Goal: Task Accomplishment & Management: Complete application form

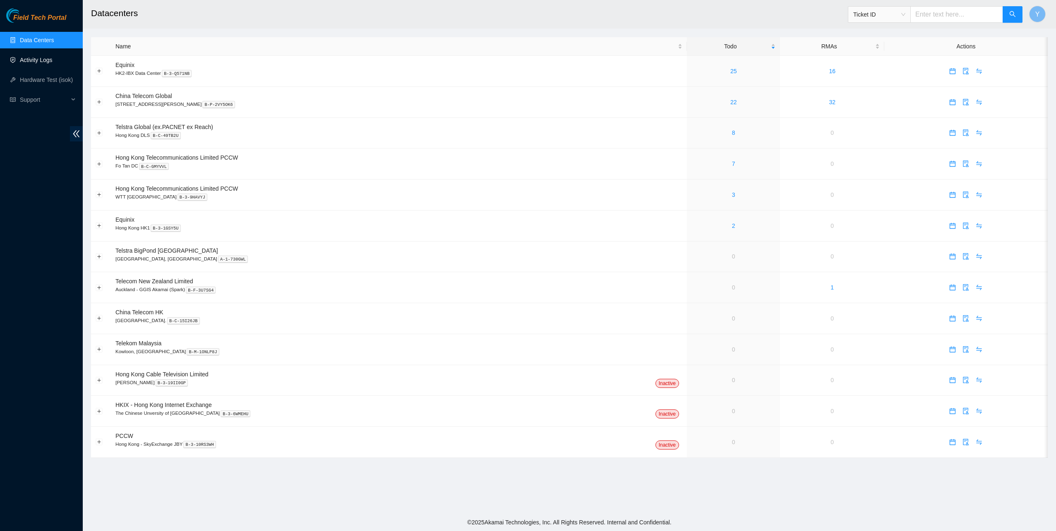
click at [41, 58] on link "Activity Logs" at bounding box center [36, 60] width 33 height 7
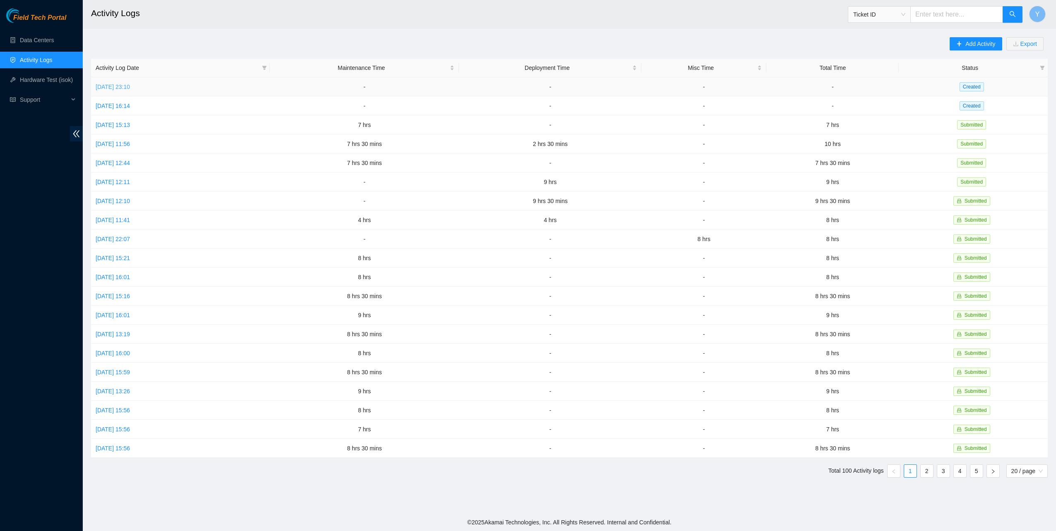
click at [130, 85] on link "Thu, 28 Aug 2025 23:10" at bounding box center [113, 87] width 34 height 7
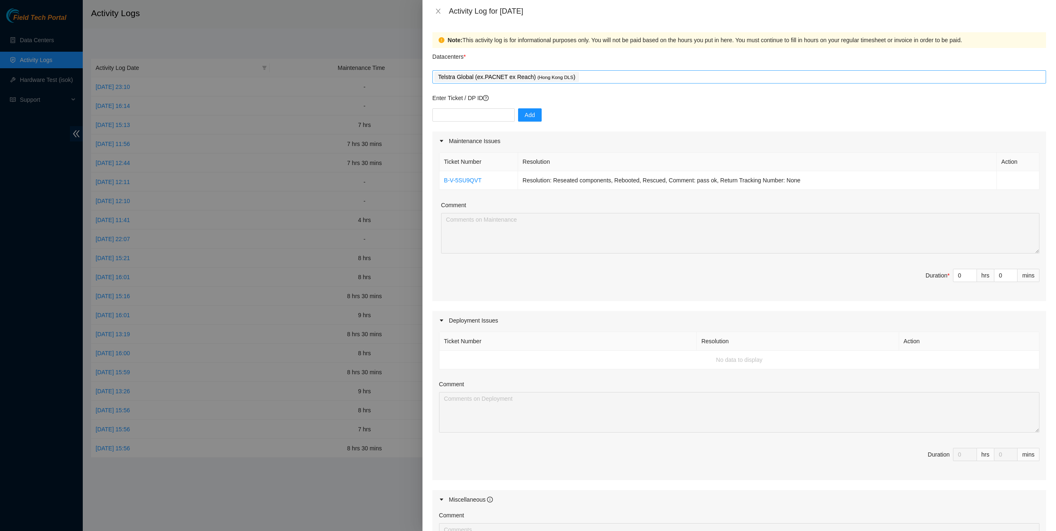
click at [588, 77] on div "Telstra Global (ex.PACNET ex Reach) ( Hong Kong DLS )" at bounding box center [738, 77] width 609 height 12
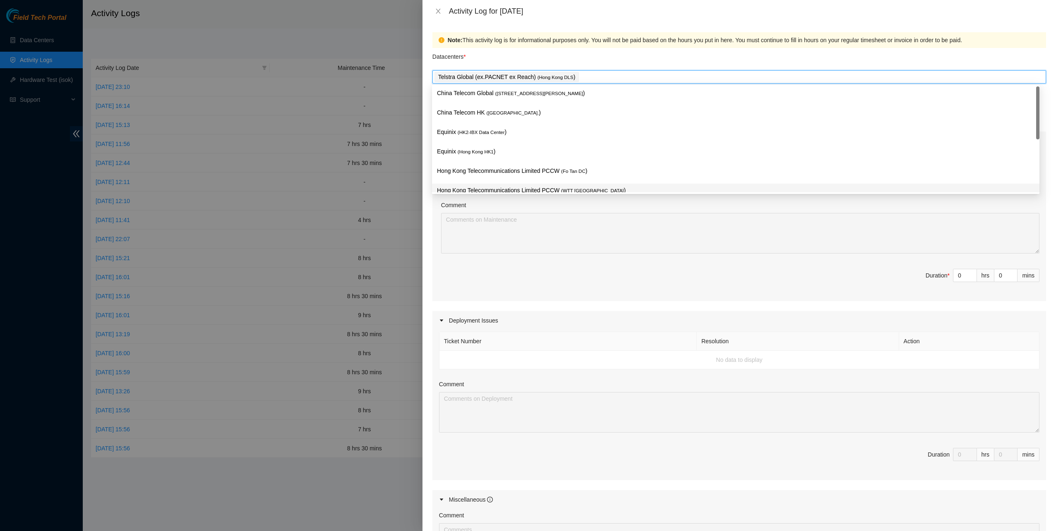
click at [550, 192] on p "Hong Kong Telecommunications Limited PCCW ( WTT DC )" at bounding box center [735, 191] width 597 height 10
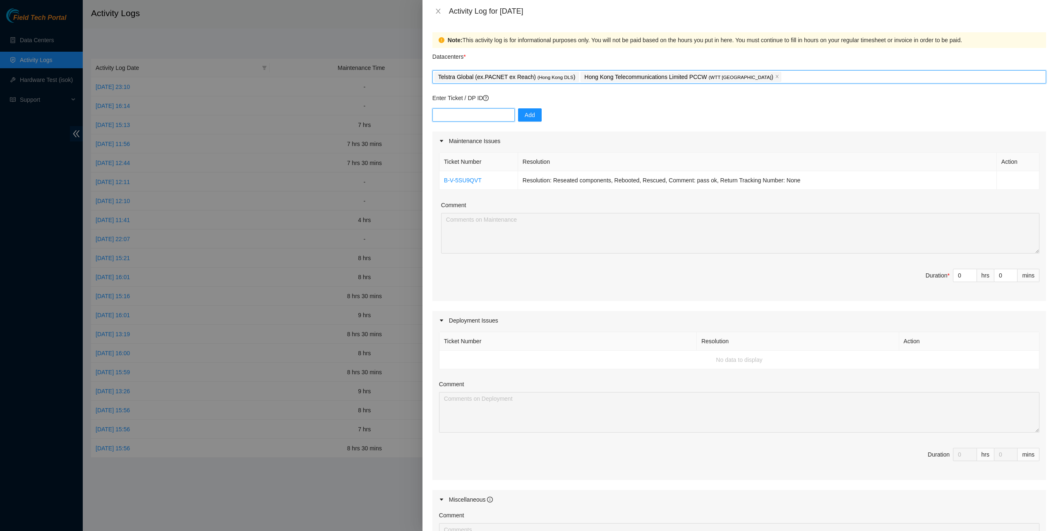
click at [470, 110] on input "text" at bounding box center [473, 114] width 82 height 13
paste input "B-V-5S2UEN9"
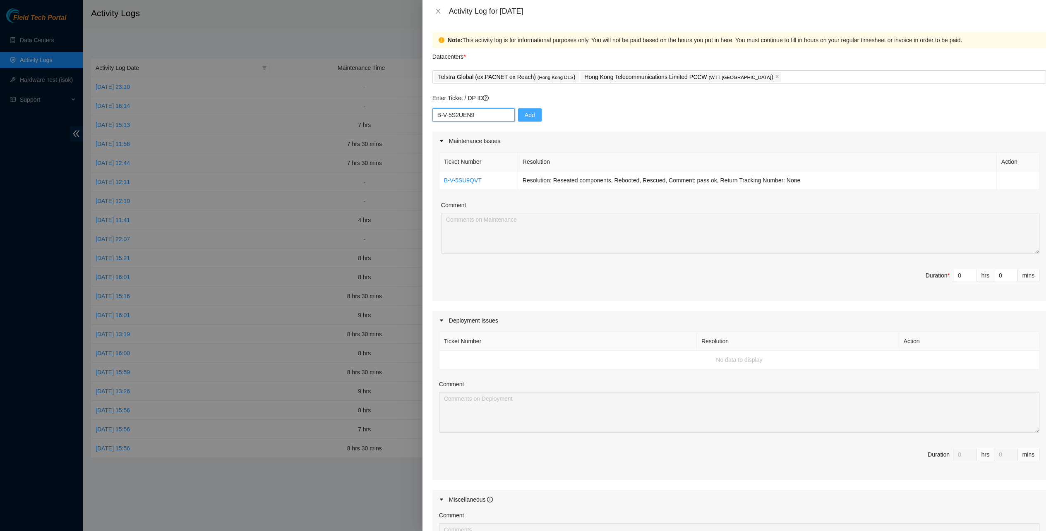
type input "B-V-5S2UEN9"
click at [525, 117] on span "Add" at bounding box center [530, 114] width 10 height 9
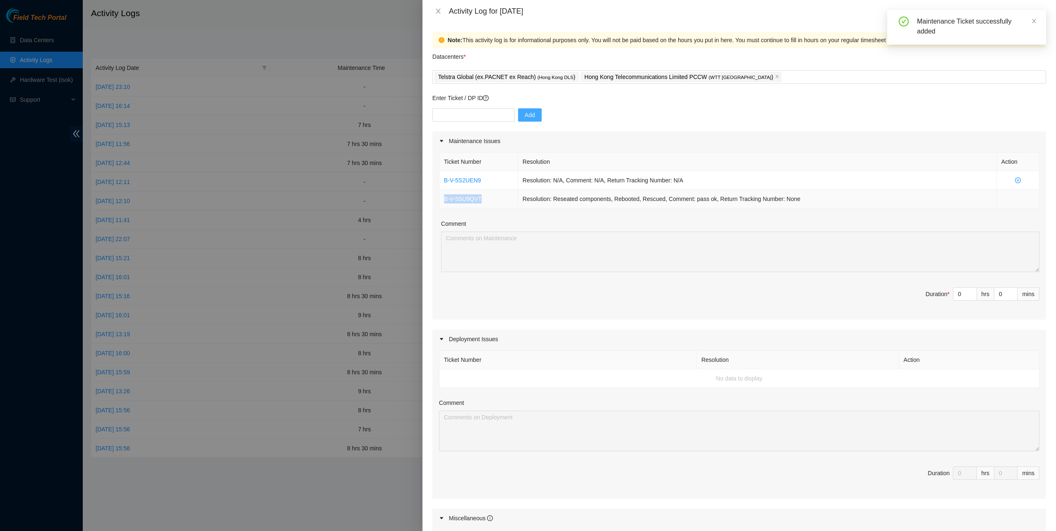
drag, startPoint x: 484, startPoint y: 194, endPoint x: 441, endPoint y: 198, distance: 42.8
click at [441, 198] on td "B-V-5SU9QVT" at bounding box center [478, 199] width 79 height 19
copy link "B-V-5SU9QVT"
click at [797, 200] on td "Resolution: Reseated components, Rebooted, Rescued, Comment: pass ok, Return Tr…" at bounding box center [757, 199] width 479 height 19
click at [798, 198] on td "Resolution: Reseated components, Rebooted, Rescued, Comment: pass ok, Return Tr…" at bounding box center [757, 199] width 479 height 19
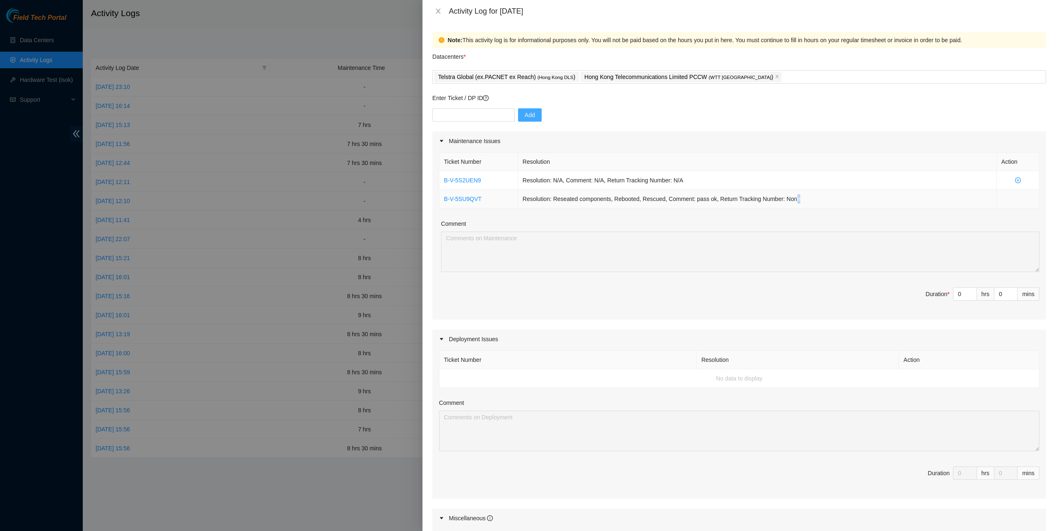
click at [794, 198] on td "Resolution: Reseated components, Rebooted, Rescued, Comment: pass ok, Return Tr…" at bounding box center [757, 199] width 479 height 19
click at [794, 199] on td "Resolution: Reseated components, Rebooted, Rescued, Comment: pass ok, Return Tr…" at bounding box center [757, 199] width 479 height 19
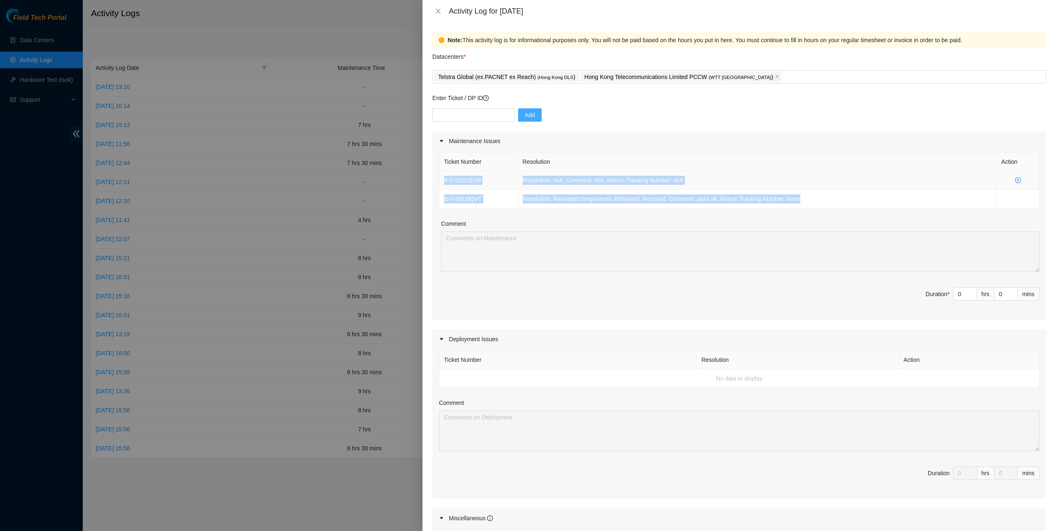
drag, startPoint x: 801, startPoint y: 199, endPoint x: 443, endPoint y: 182, distance: 358.7
click at [443, 182] on tbody "B-V-5S2UEN9 Resolution: N/A, Comment: N/A, Return Tracking Number: N/A B-V-5SU9…" at bounding box center [739, 189] width 600 height 37
copy tbody "B-V-5S2UEN9 Resolution: N/A, Comment: N/A, Return Tracking Number: N/A B-V-5SU9…"
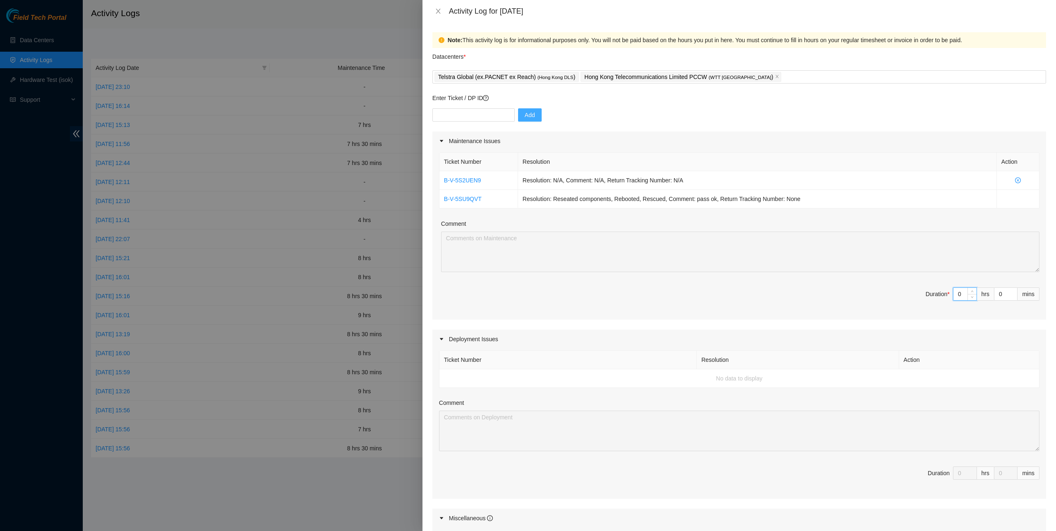
drag, startPoint x: 953, startPoint y: 296, endPoint x: 945, endPoint y: 295, distance: 8.3
click at [945, 296] on span "Duration * 0 hrs 0 mins" at bounding box center [739, 299] width 600 height 23
type input "6"
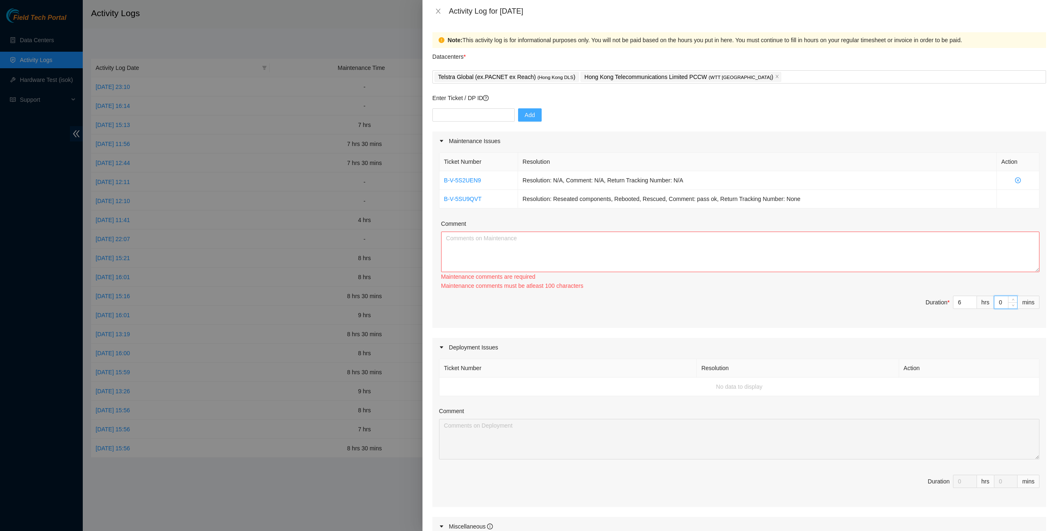
type input "3"
type input "30"
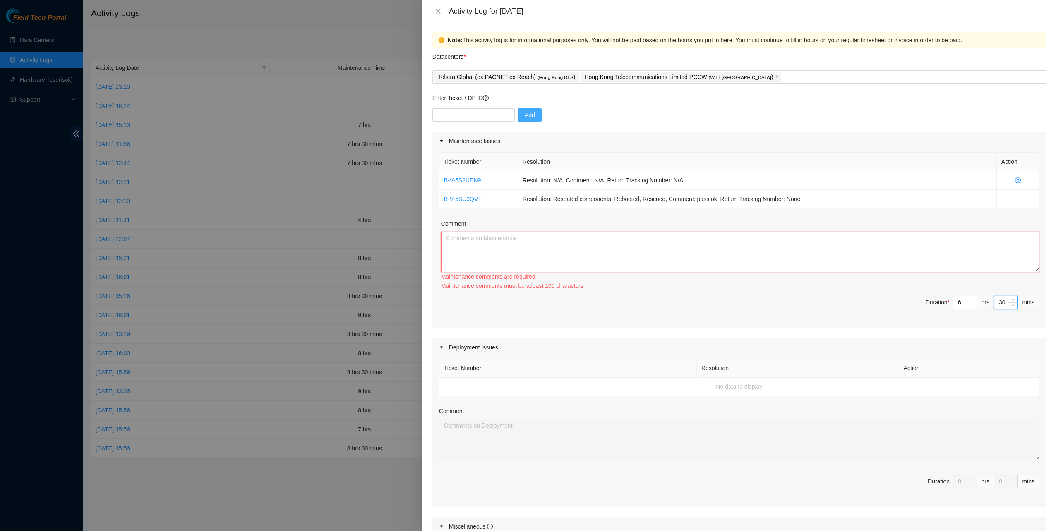
click at [705, 260] on textarea "Comment" at bounding box center [740, 252] width 598 height 41
paste textarea "B-V-5S2UEN9 Resolution: N/A, Comment: N/A, Return Tracking Number: N/A B-V-5SU9…"
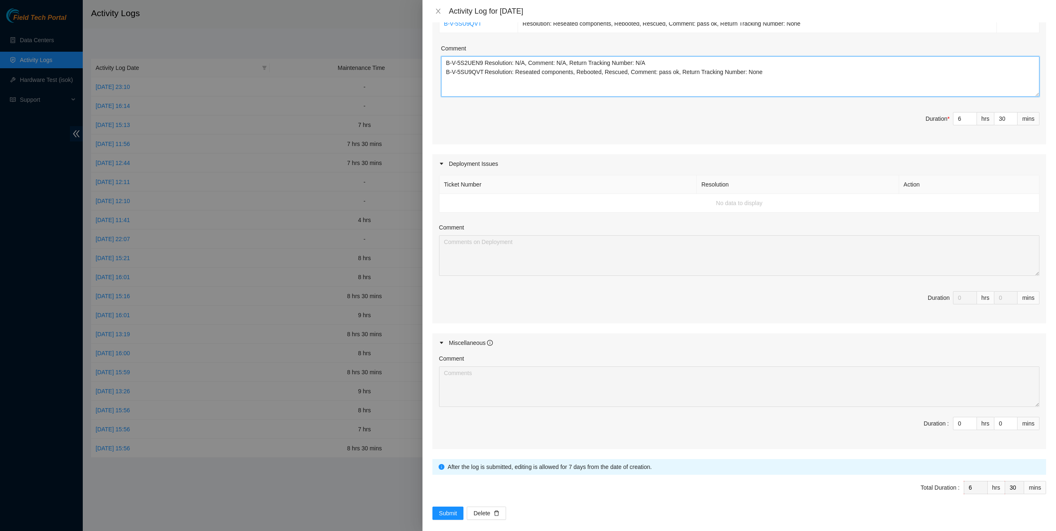
scroll to position [181, 0]
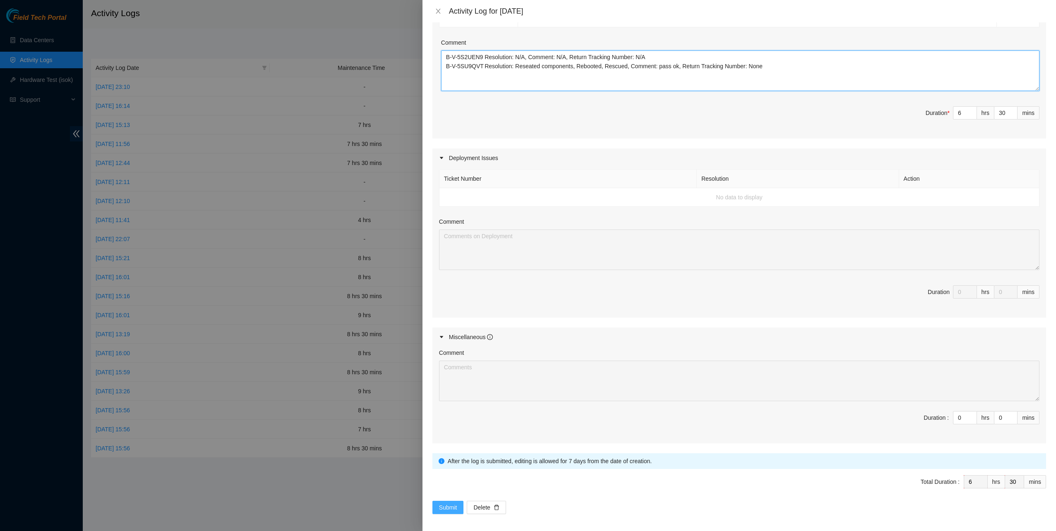
type textarea "B-V-5S2UEN9 Resolution: N/A, Comment: N/A, Return Tracking Number: N/A B-V-5SU9…"
click at [463, 502] on button "Submit" at bounding box center [447, 507] width 31 height 13
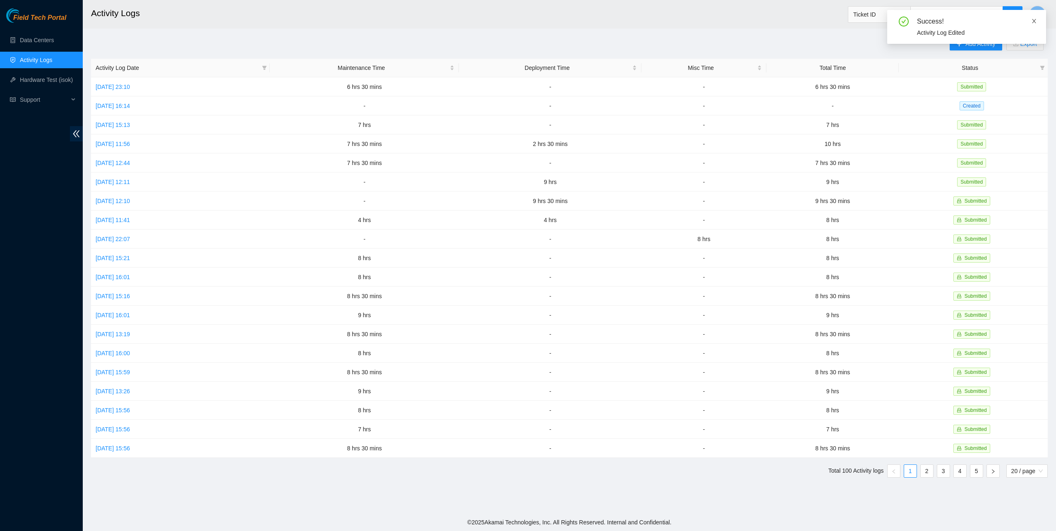
click at [1034, 22] on icon "close" at bounding box center [1034, 21] width 6 height 6
click at [129, 350] on link "Wed, 13 Aug 2025 16:00" at bounding box center [113, 353] width 34 height 7
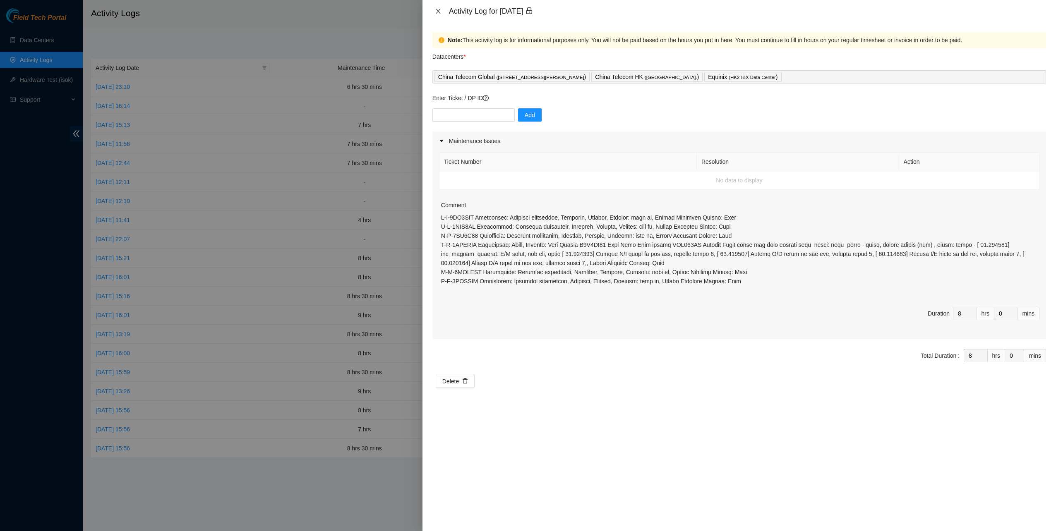
click at [436, 8] on icon "close" at bounding box center [438, 11] width 7 height 7
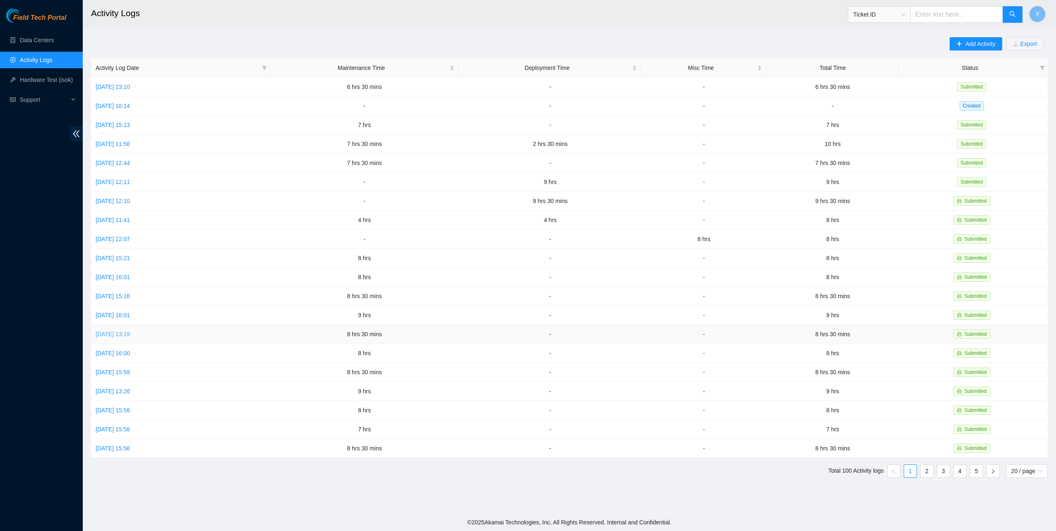
click at [130, 331] on link "Thu, 14 Aug 2025 13:19" at bounding box center [113, 334] width 34 height 7
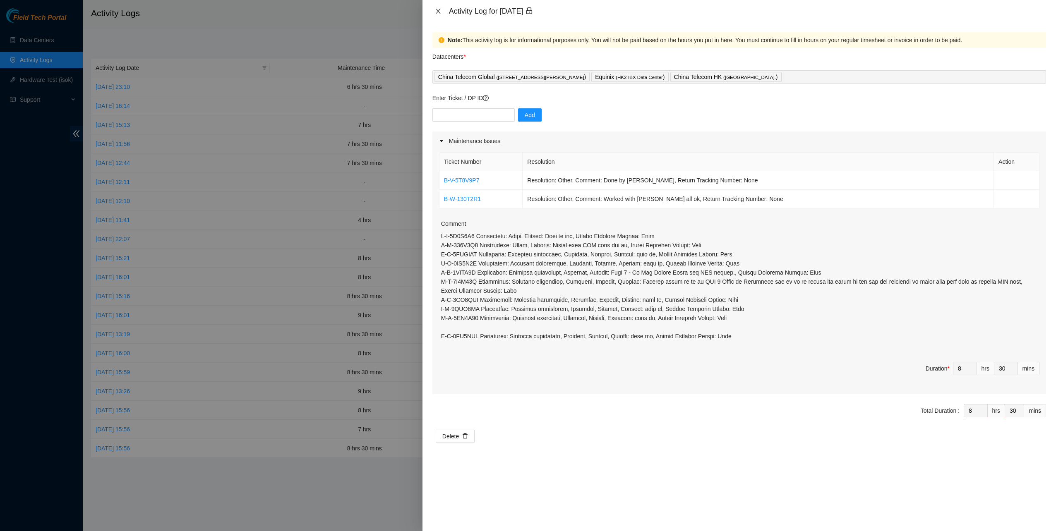
click at [436, 14] on button "Close" at bounding box center [438, 11] width 12 height 8
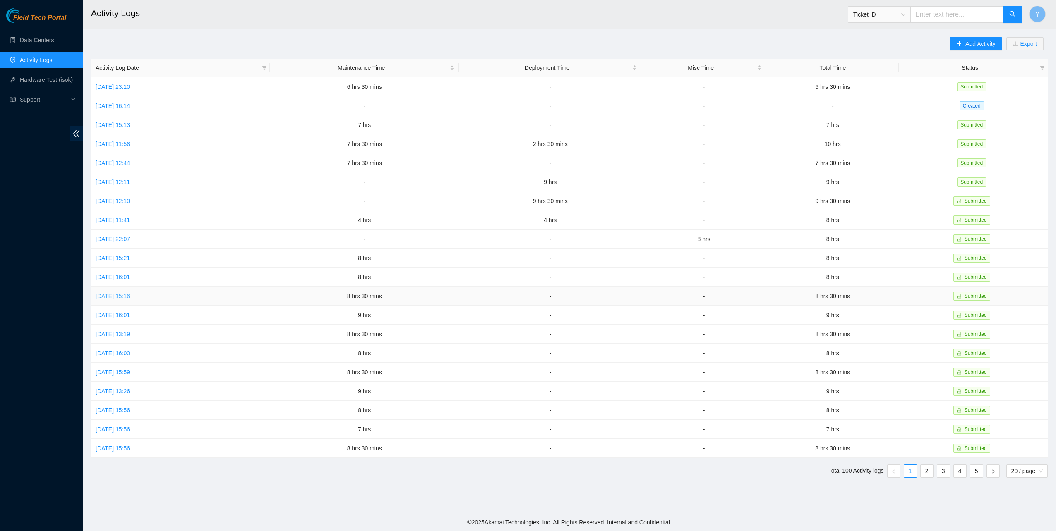
click at [130, 293] on link "Sat, 16 Aug 2025 15:16" at bounding box center [113, 296] width 34 height 7
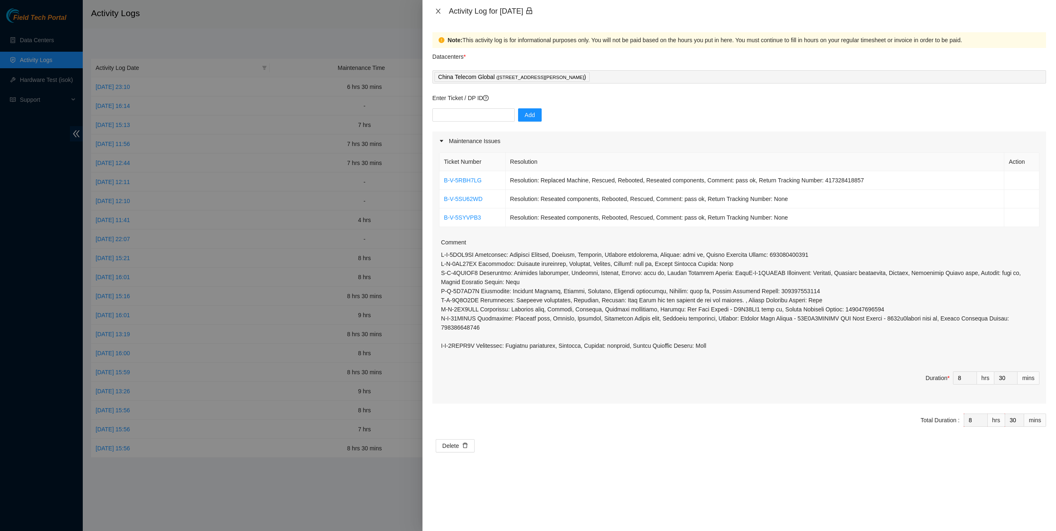
click at [438, 12] on icon "close" at bounding box center [438, 11] width 7 height 7
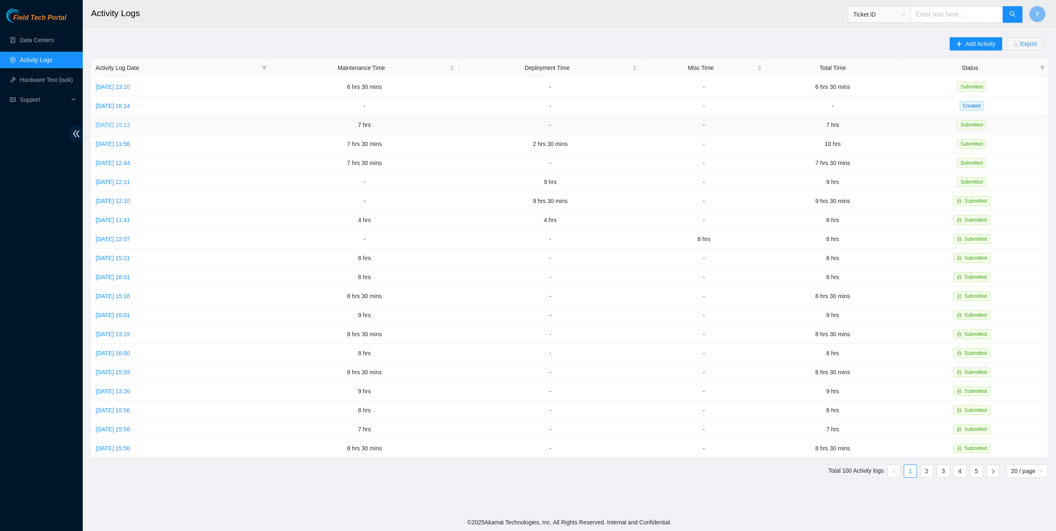
click at [125, 122] on link "Mon, 25 Aug 2025 15:13" at bounding box center [113, 125] width 34 height 7
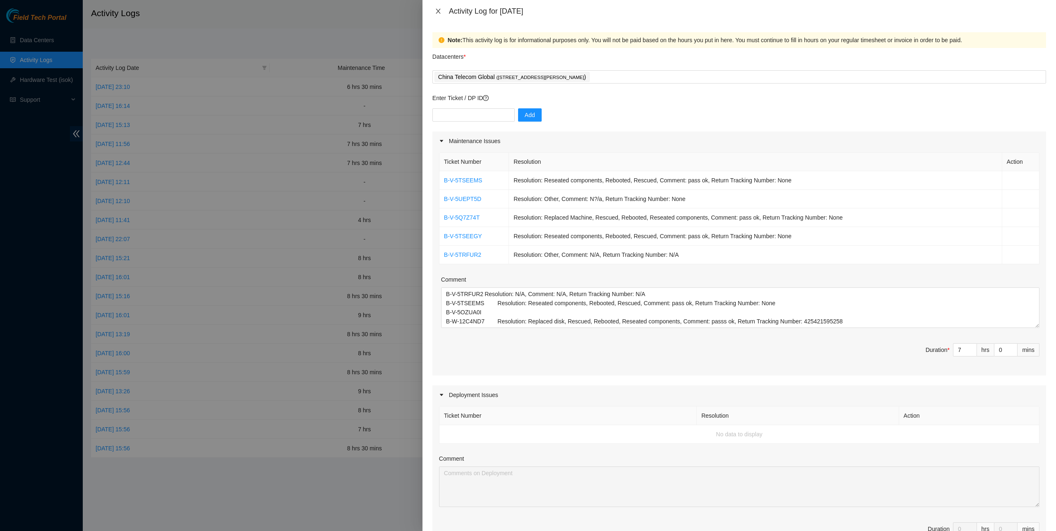
click at [435, 10] on button "Close" at bounding box center [438, 11] width 12 height 8
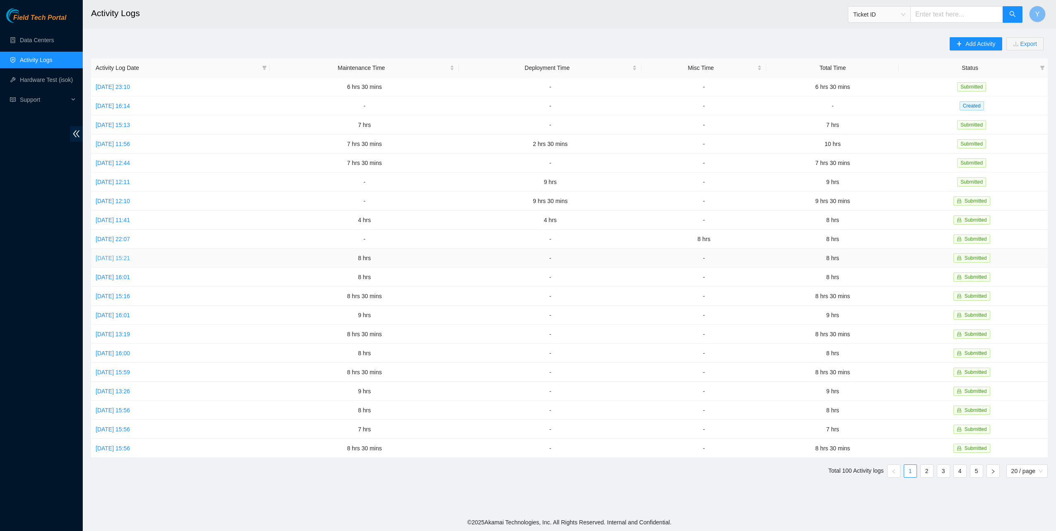
click at [115, 255] on link "Mon, 18 Aug 2025 15:21" at bounding box center [113, 258] width 34 height 7
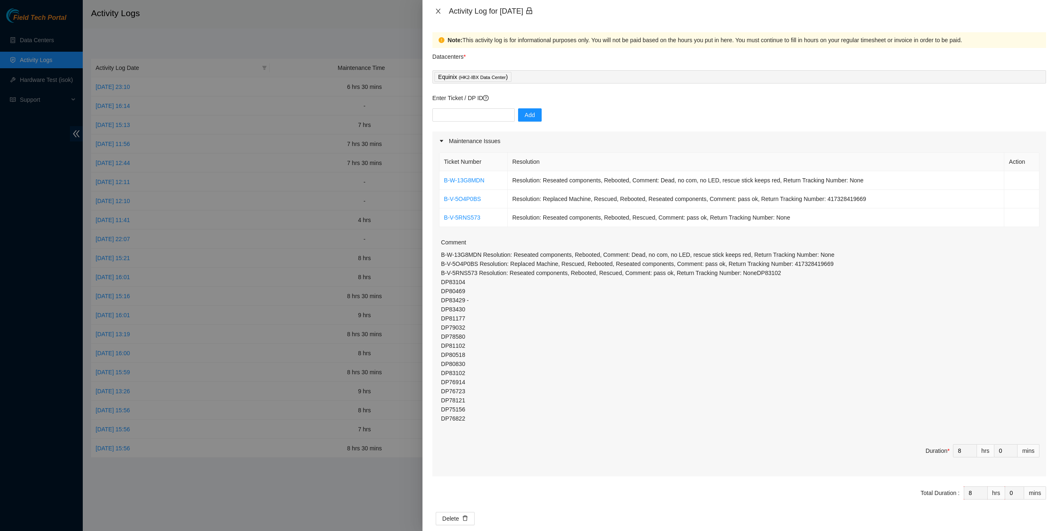
click at [437, 10] on icon "close" at bounding box center [438, 11] width 5 height 5
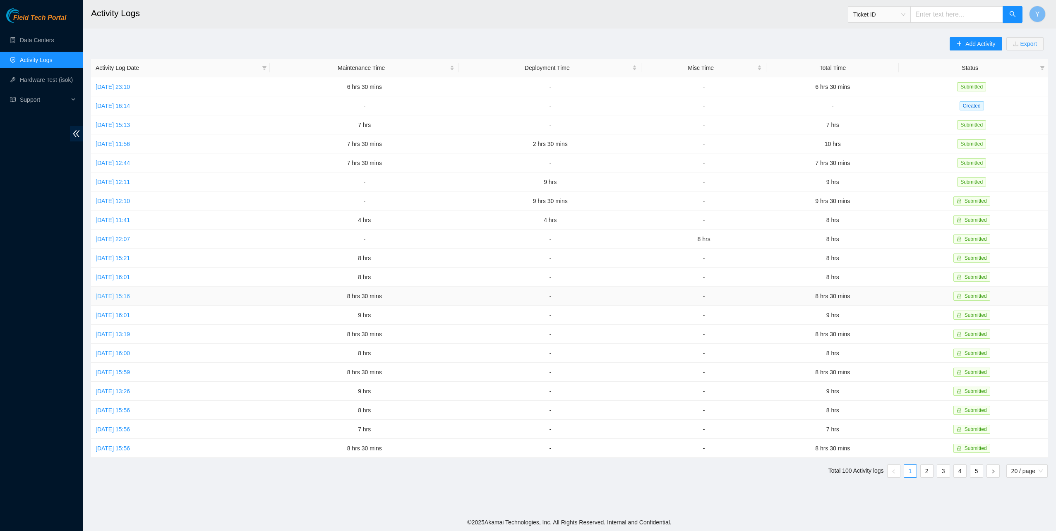
click at [130, 293] on link "Sat, 16 Aug 2025 15:16" at bounding box center [113, 296] width 34 height 7
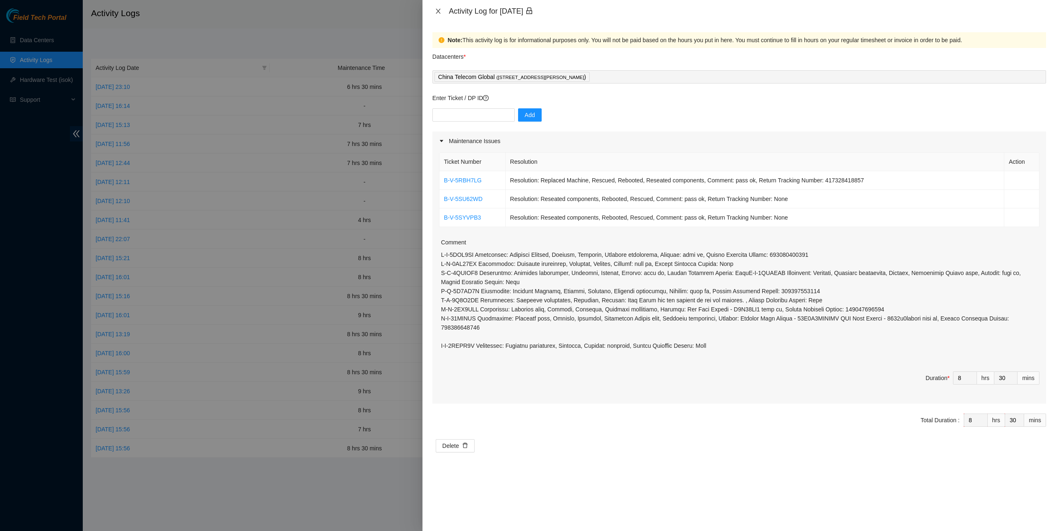
click at [436, 12] on icon "close" at bounding box center [438, 11] width 7 height 7
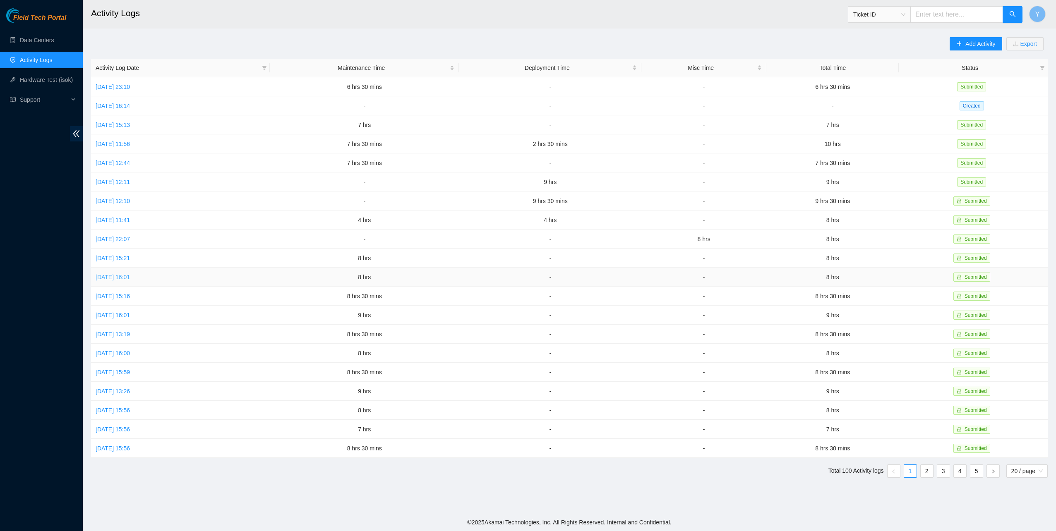
click at [130, 274] on link "Sun, 17 Aug 2025 16:01" at bounding box center [113, 277] width 34 height 7
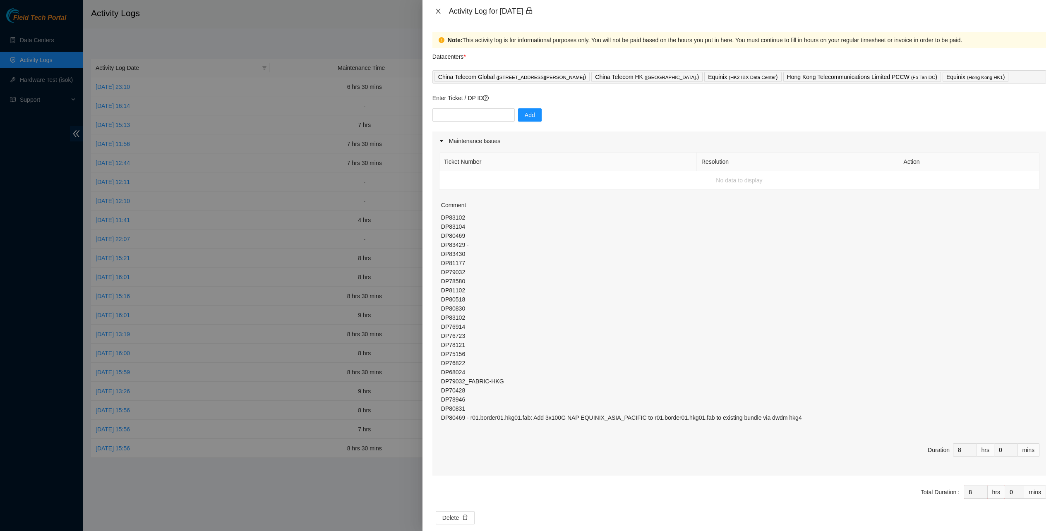
click at [436, 12] on icon "close" at bounding box center [438, 11] width 7 height 7
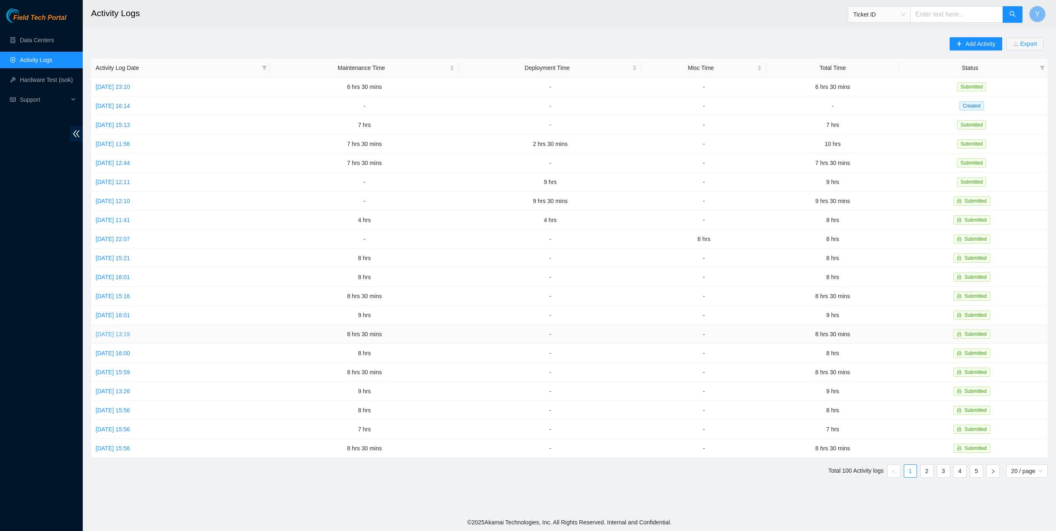
click at [121, 333] on link "Thu, 14 Aug 2025 13:19" at bounding box center [113, 334] width 34 height 7
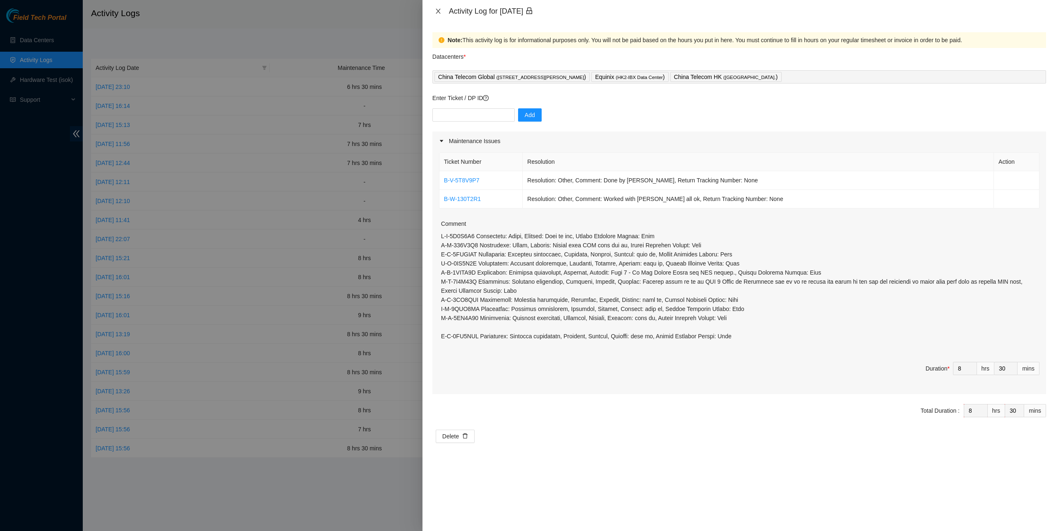
click at [438, 8] on icon "close" at bounding box center [438, 11] width 7 height 7
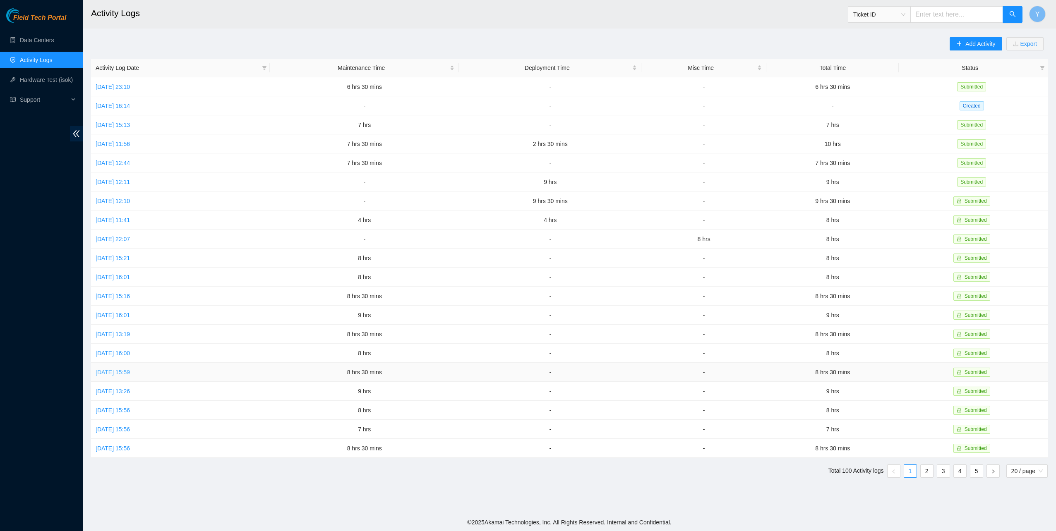
click at [130, 369] on link "Tue, 12 Aug 2025 15:59" at bounding box center [113, 372] width 34 height 7
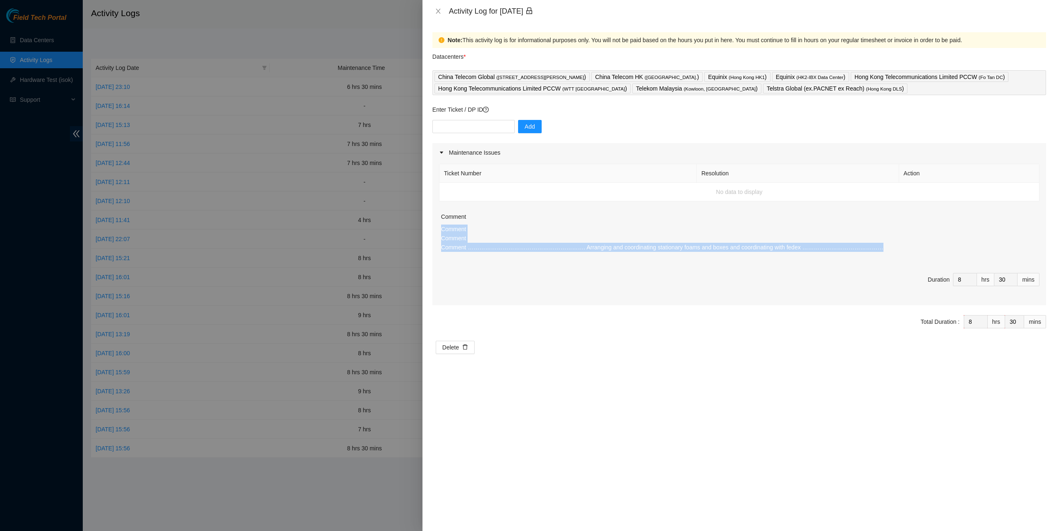
drag, startPoint x: 829, startPoint y: 251, endPoint x: 444, endPoint y: 226, distance: 386.4
click at [443, 227] on p "Comment Comment Comment ……………………………………………………. Arranging and coordinating statio…" at bounding box center [740, 238] width 598 height 27
copy p "Comment Comment Comment ……………………………………………………. Arranging and coordinating statio…"
click at [441, 11] on icon "close" at bounding box center [438, 11] width 7 height 7
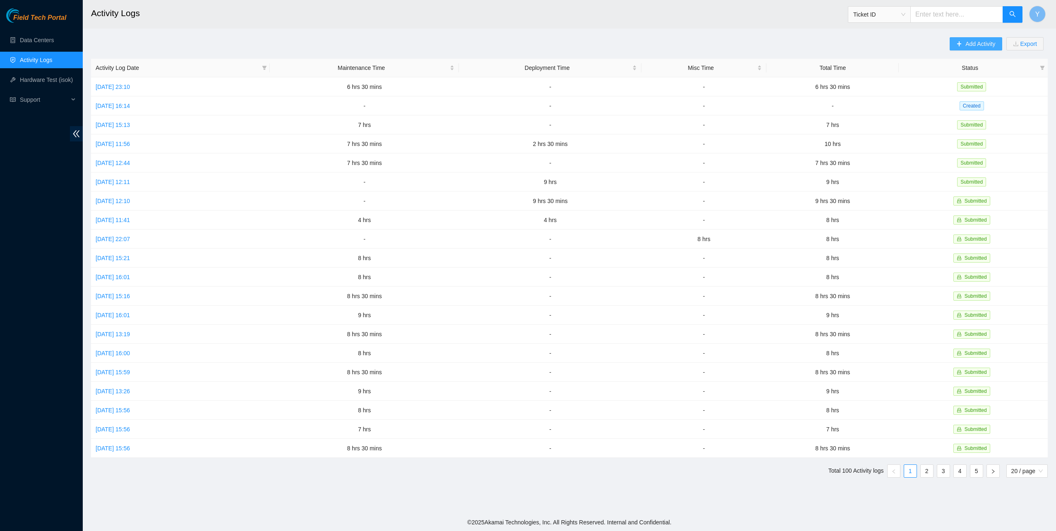
click at [990, 41] on span "Add Activity" at bounding box center [980, 43] width 30 height 9
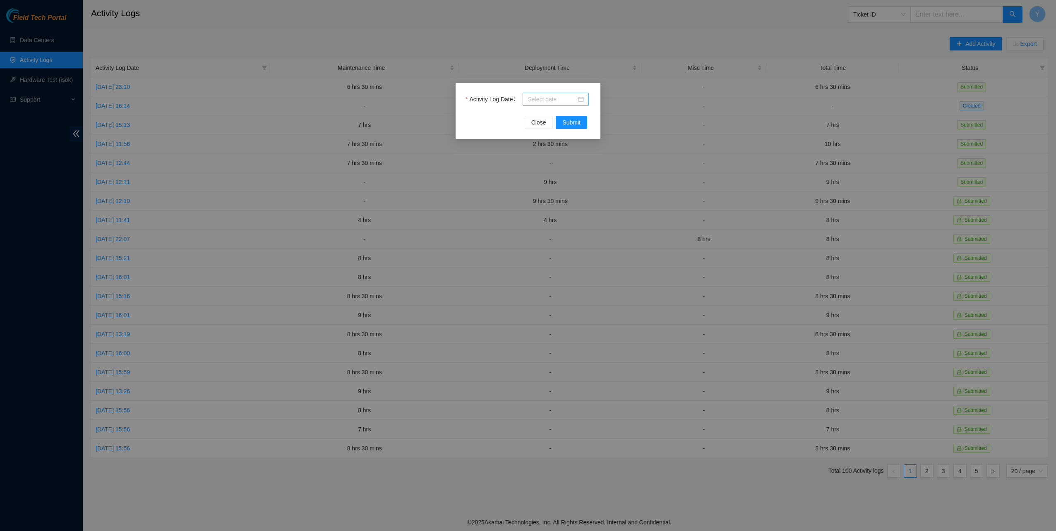
click at [572, 97] on input "Activity Log Date" at bounding box center [552, 99] width 49 height 9
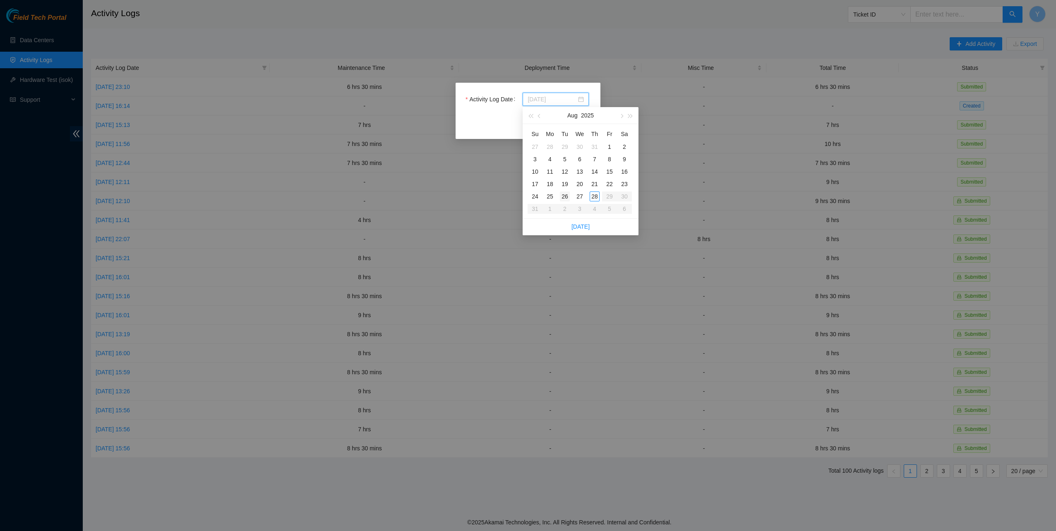
type input "2025-08-26"
click at [562, 196] on div "26" at bounding box center [565, 197] width 10 height 10
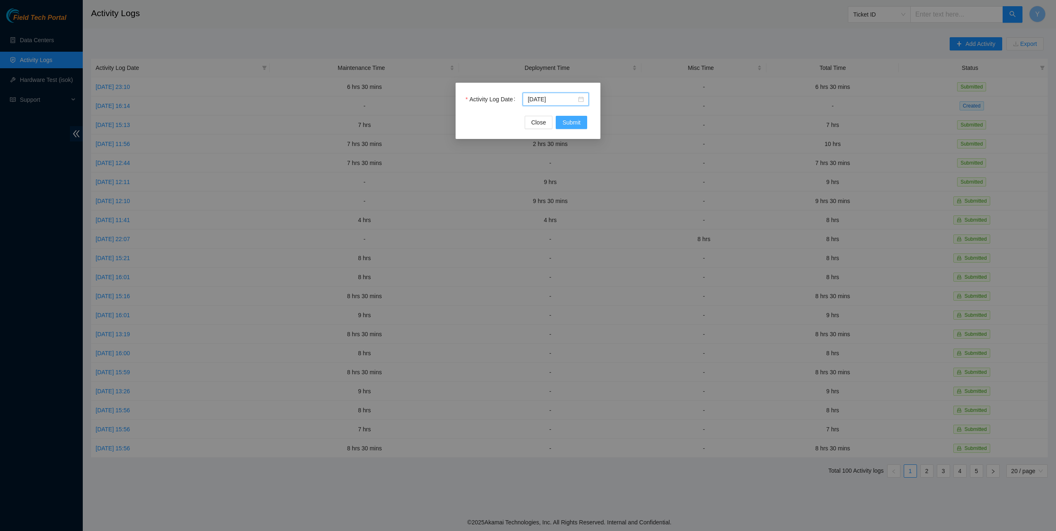
click at [567, 127] on button "Submit" at bounding box center [571, 122] width 31 height 13
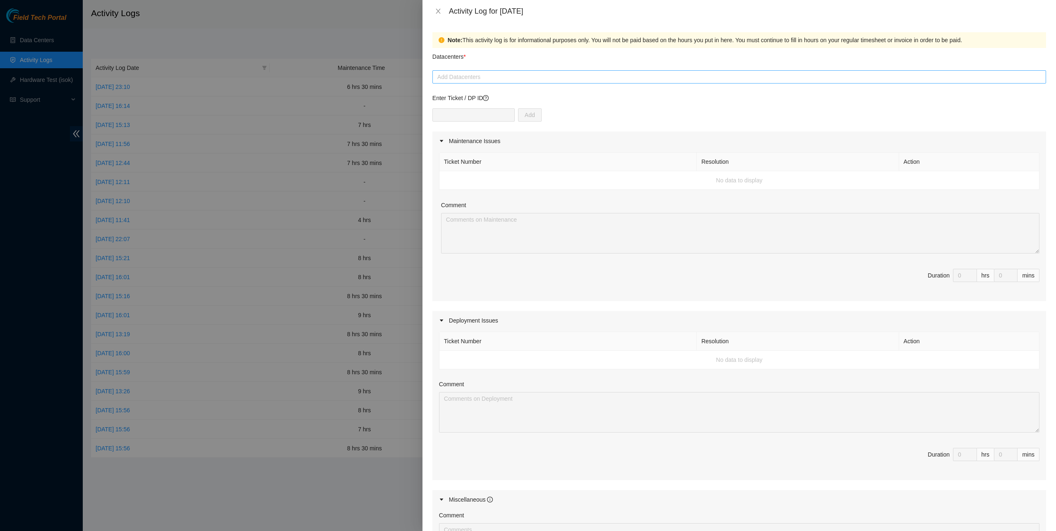
click at [548, 79] on div at bounding box center [738, 77] width 609 height 10
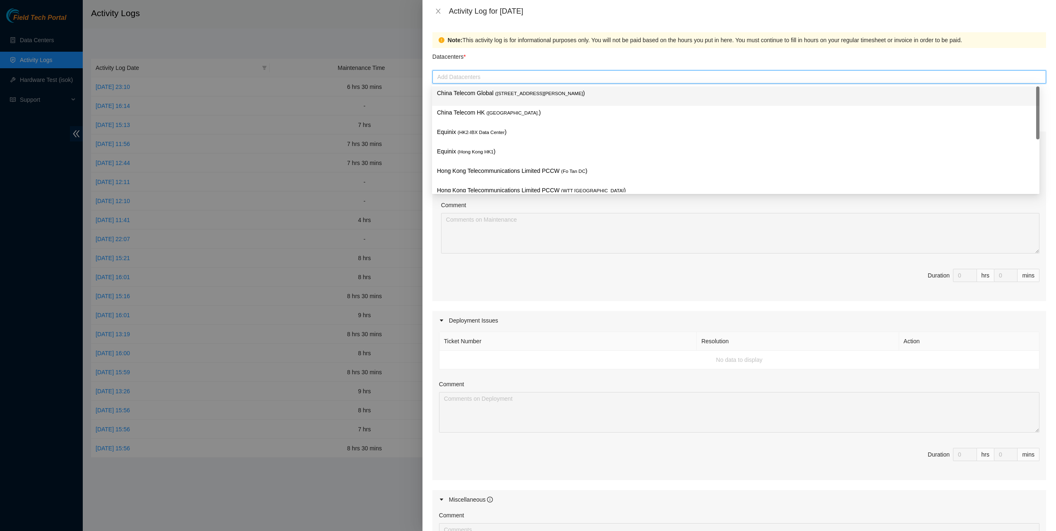
click at [534, 93] on span "( Room B11, 2/F, 18 Chun Yat Street, TKO , Hong Kong" at bounding box center [539, 93] width 88 height 5
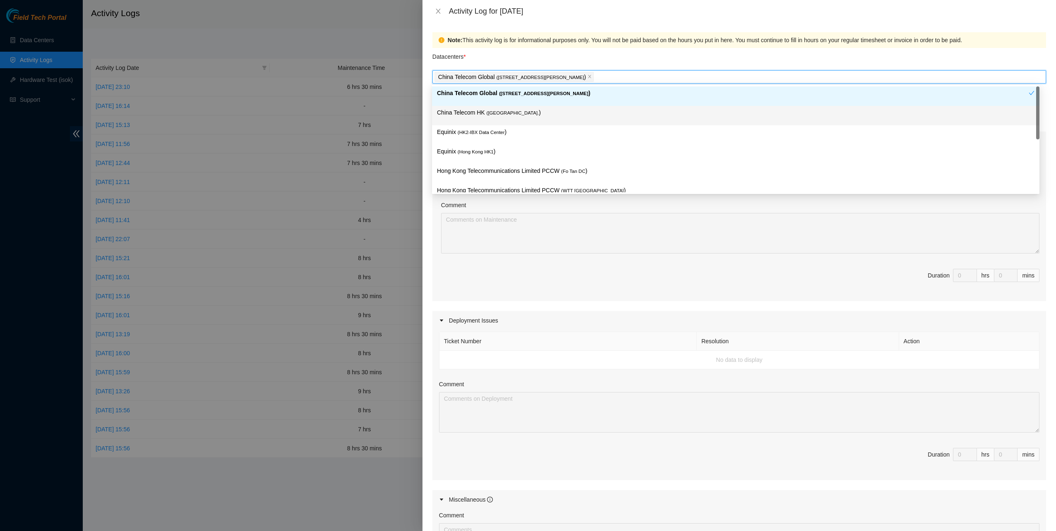
click at [521, 110] on p "China Telecom HK ( Hong Kong. )" at bounding box center [735, 113] width 597 height 10
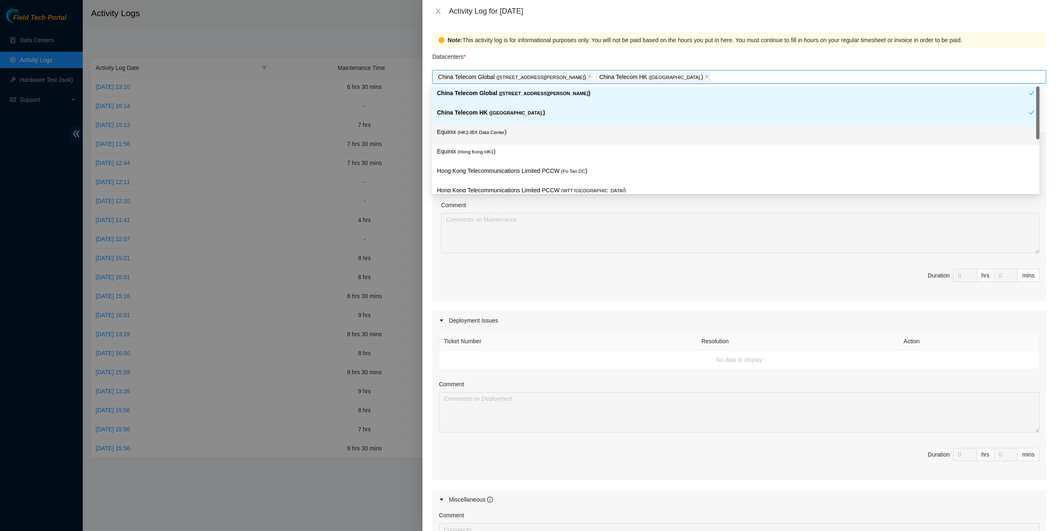
click at [513, 136] on p "Equinix ( HK2-IBX Data Center )" at bounding box center [735, 132] width 597 height 10
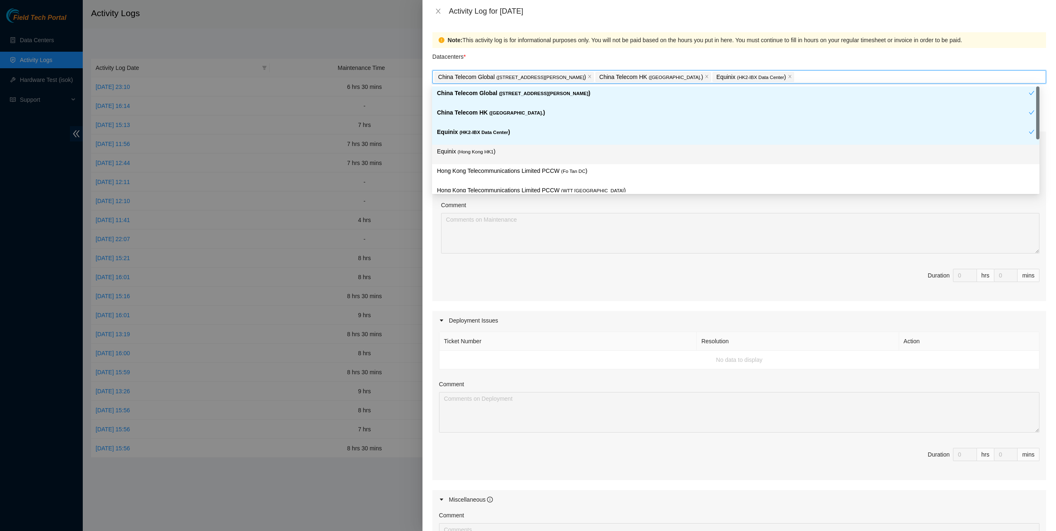
click at [506, 158] on div "Equinix ( Hong Kong HK1 )" at bounding box center [735, 154] width 597 height 15
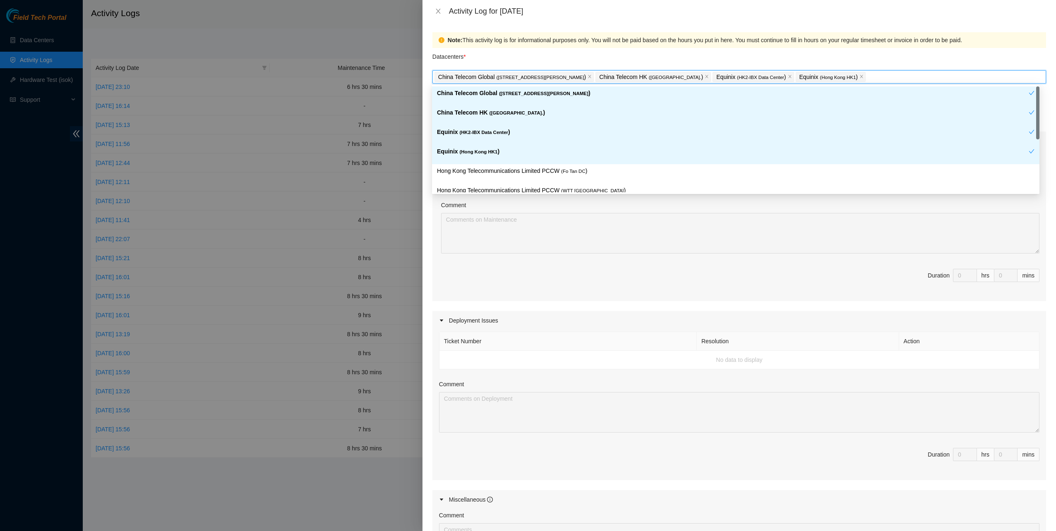
click at [519, 173] on p "Hong Kong Telecommunications Limited PCCW ( Fo Tan DC )" at bounding box center [735, 171] width 597 height 10
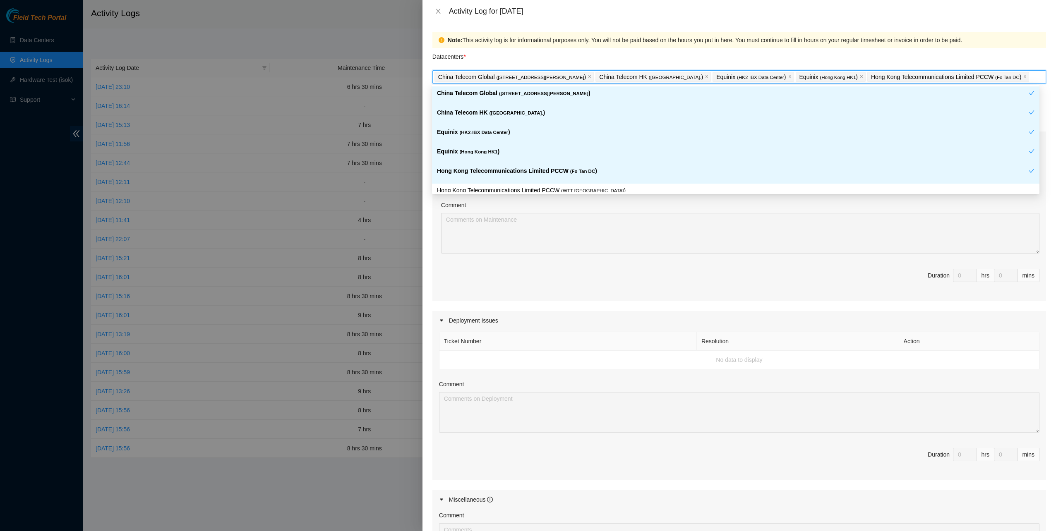
scroll to position [83, 0]
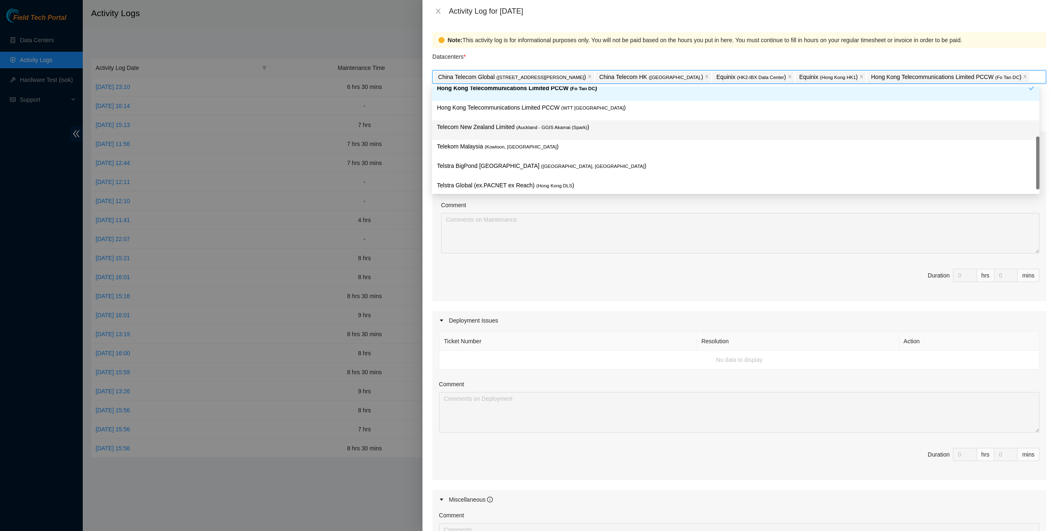
click at [558, 126] on span "( Auckland - GGIS Akamai (Spark)" at bounding box center [551, 127] width 71 height 5
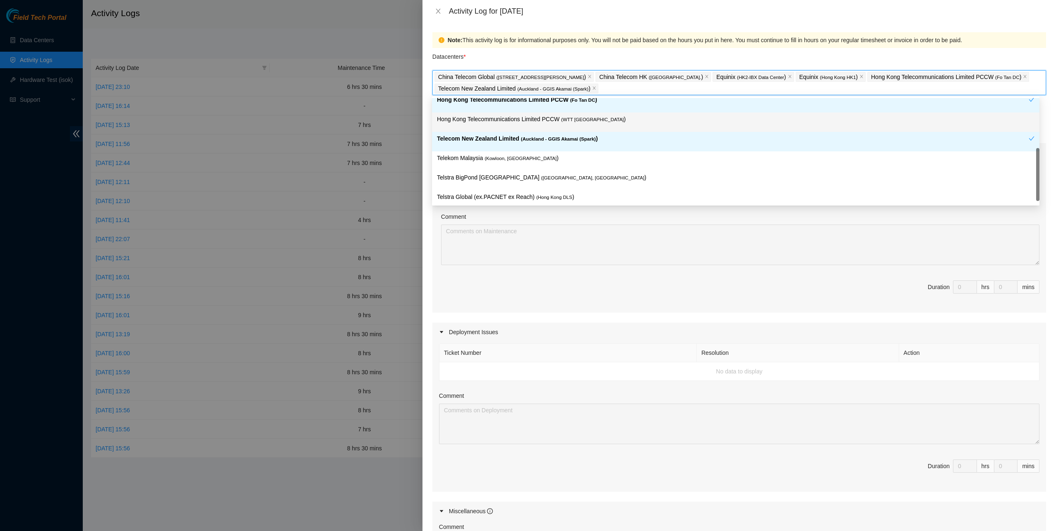
click at [559, 119] on p "Hong Kong Telecommunications Limited PCCW ( WTT DC )" at bounding box center [735, 120] width 597 height 10
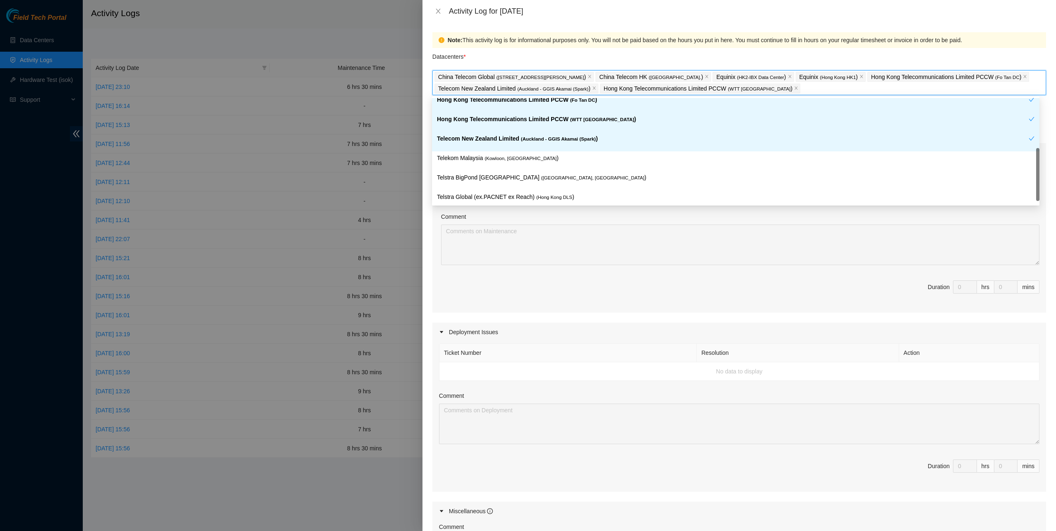
drag, startPoint x: 564, startPoint y: 136, endPoint x: 541, endPoint y: 166, distance: 37.6
click at [564, 137] on span "( Auckland - GGIS Akamai (Spark)" at bounding box center [558, 139] width 75 height 5
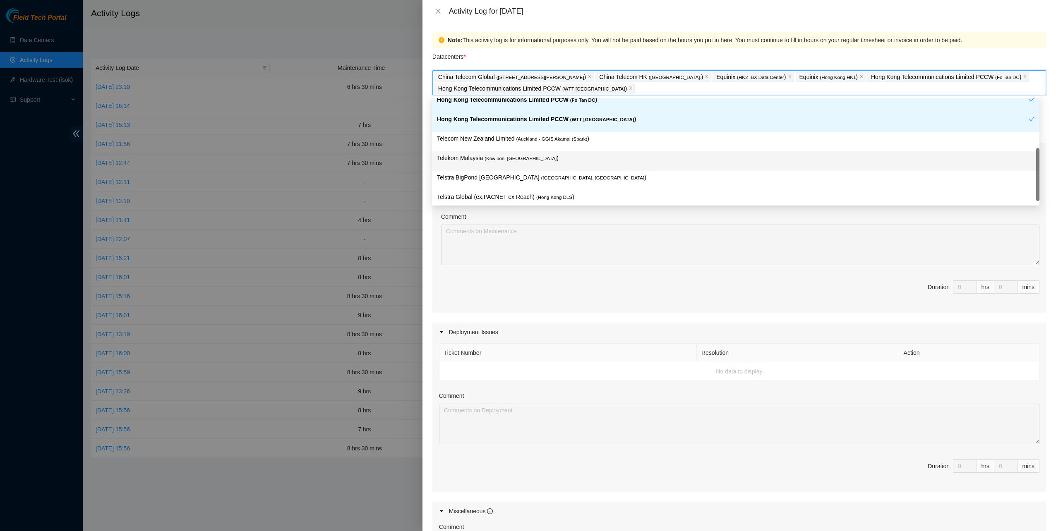
drag, startPoint x: 522, startPoint y: 160, endPoint x: 525, endPoint y: 174, distance: 14.5
click at [522, 160] on span "( Kowloon, Hong Kong" at bounding box center [520, 158] width 72 height 5
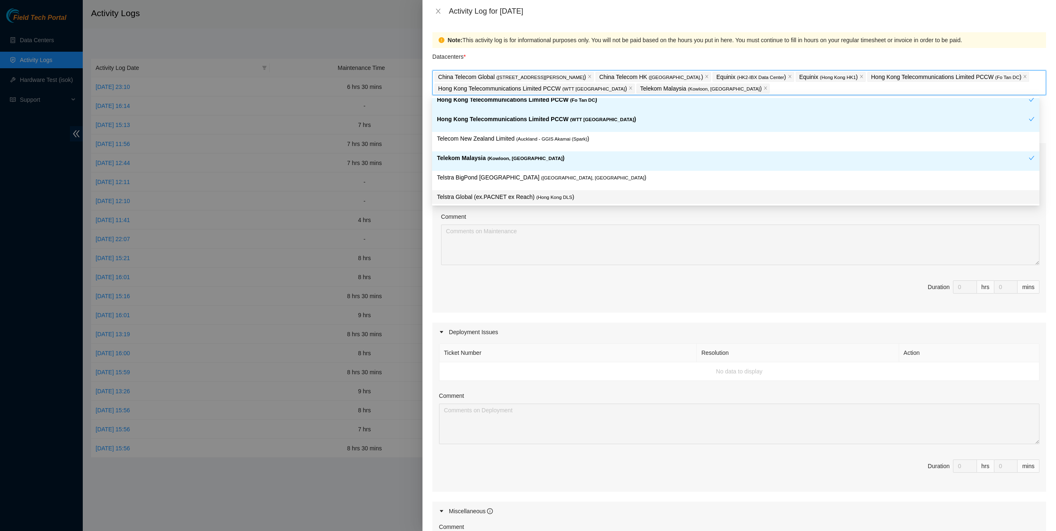
drag, startPoint x: 548, startPoint y: 197, endPoint x: 600, endPoint y: 197, distance: 52.1
click at [548, 197] on span "( Hong Kong DLS" at bounding box center [554, 197] width 36 height 5
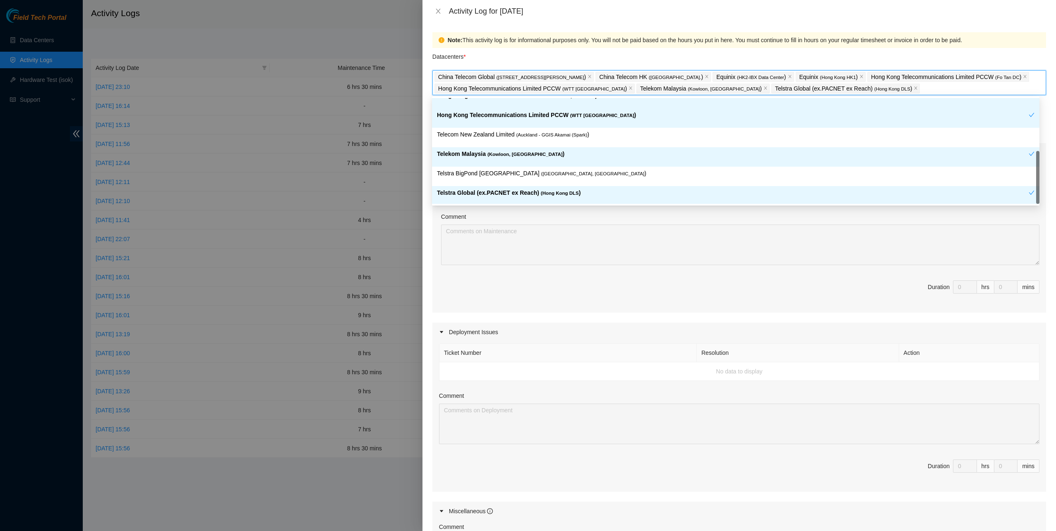
scroll to position [174, 0]
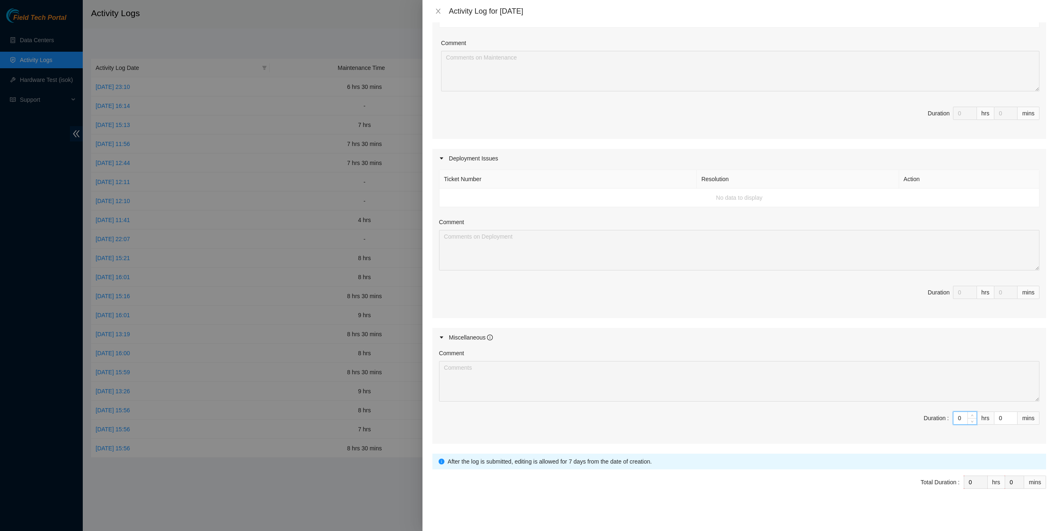
drag, startPoint x: 953, startPoint y: 417, endPoint x: 948, endPoint y: 415, distance: 5.6
click at [953, 415] on input "0" at bounding box center [964, 418] width 23 height 12
type input "8"
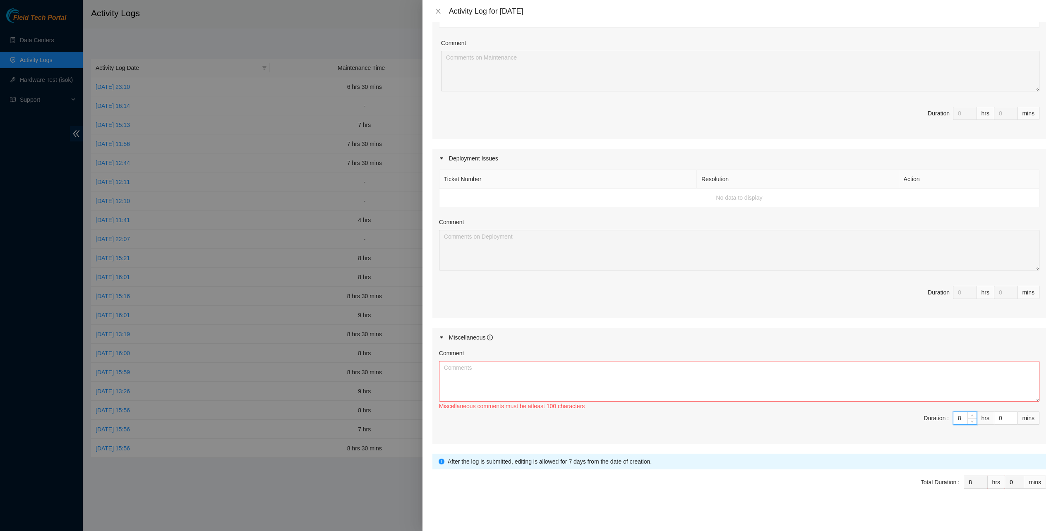
type input "8"
type input "3"
type input "30"
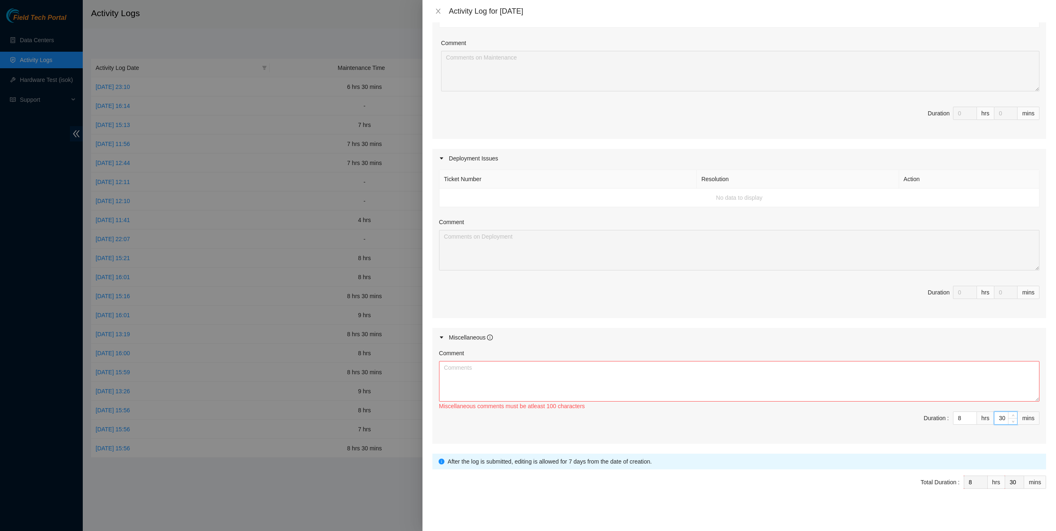
type input "30"
click at [729, 391] on textarea "Comment" at bounding box center [739, 381] width 600 height 41
paste textarea "Comment Comment Comment ……………………………………………………. Arranging and coordinating statio…"
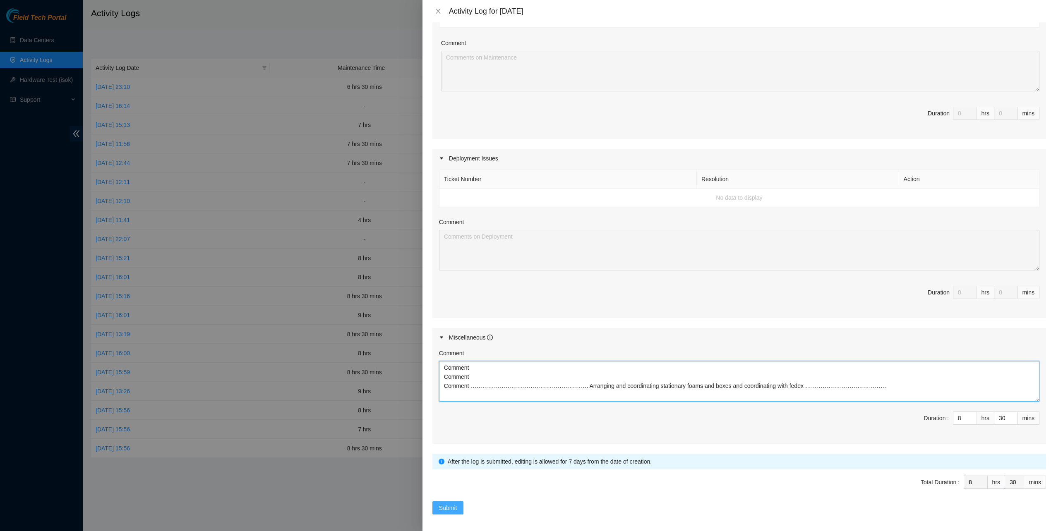
type textarea "Comment Comment Comment ……………………………………………………. Arranging and coordinating statio…"
click at [454, 505] on span "Submit" at bounding box center [448, 508] width 18 height 9
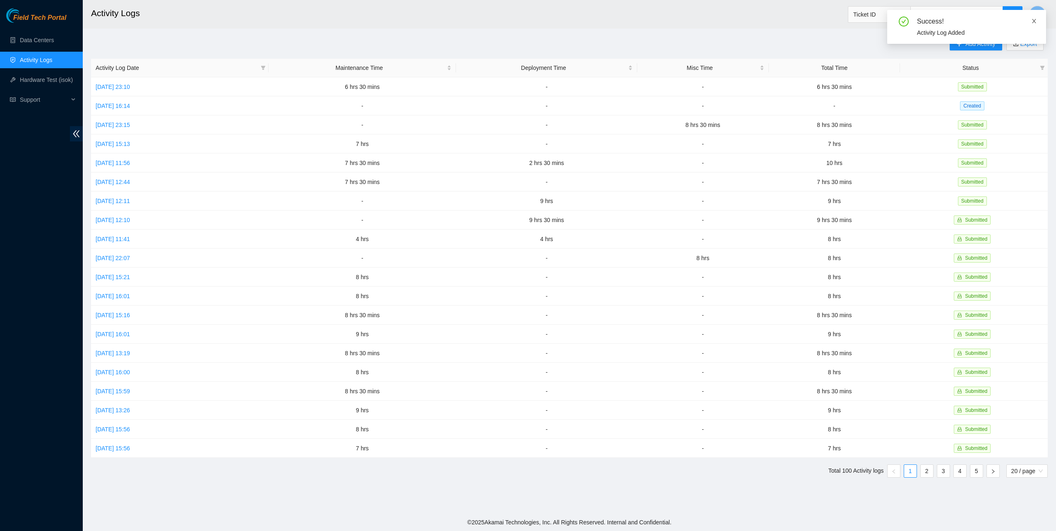
click at [1033, 21] on icon "close" at bounding box center [1034, 21] width 6 height 6
drag, startPoint x: 1033, startPoint y: 14, endPoint x: 1032, endPoint y: 19, distance: 5.4
click at [1033, 14] on button "Y" at bounding box center [1037, 14] width 17 height 17
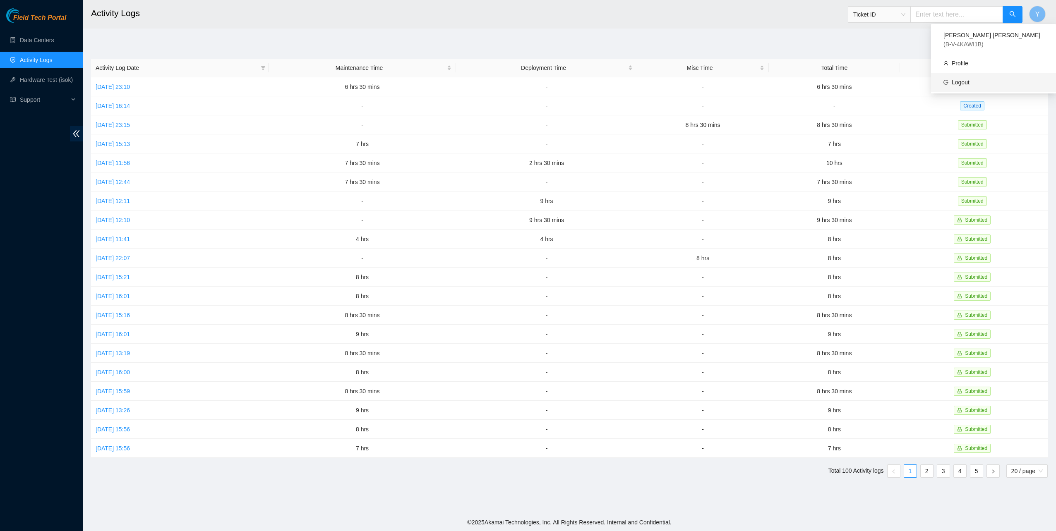
click at [969, 79] on link "Logout" at bounding box center [961, 82] width 18 height 7
